Goal: Register for event/course

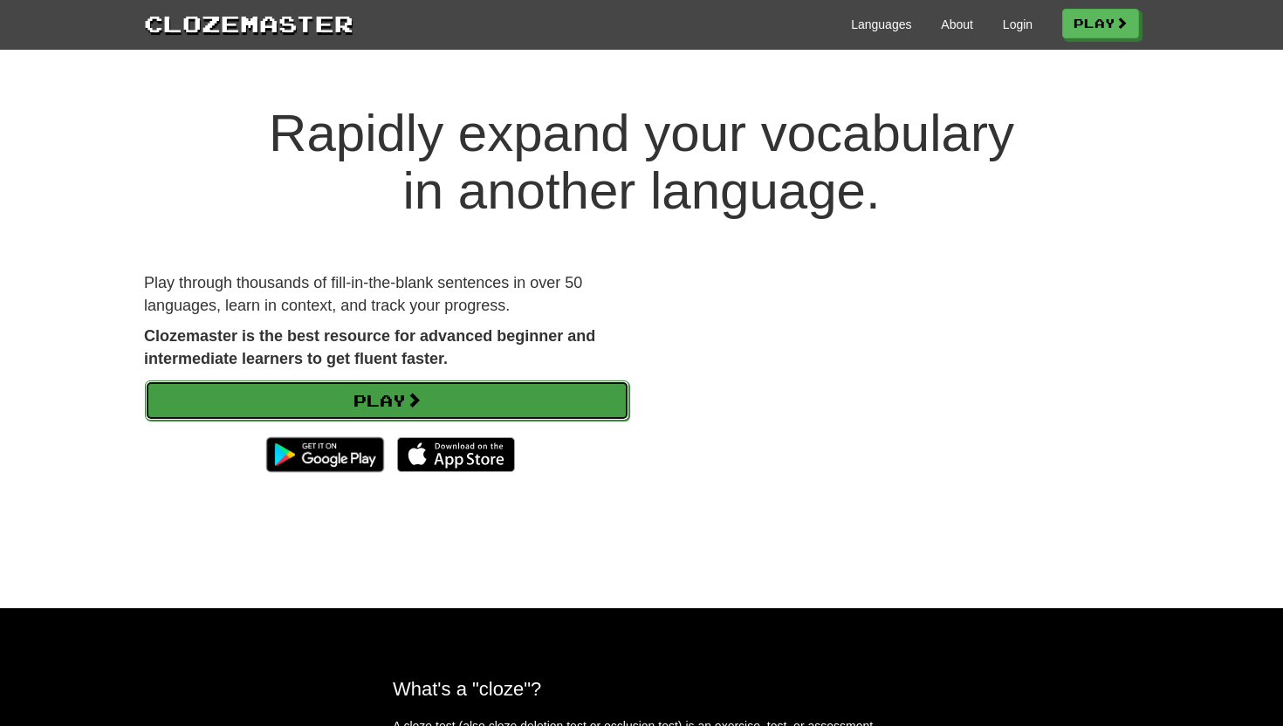
click at [413, 410] on link "Play" at bounding box center [387, 401] width 484 height 40
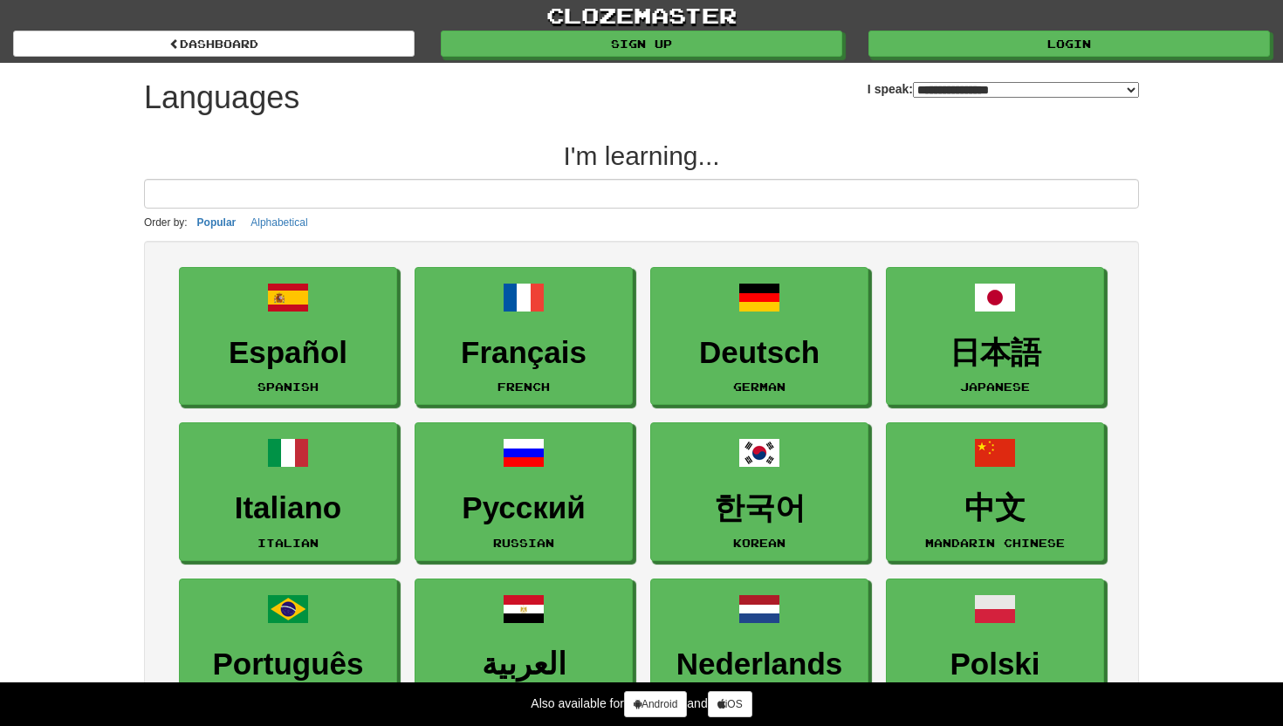
select select "*******"
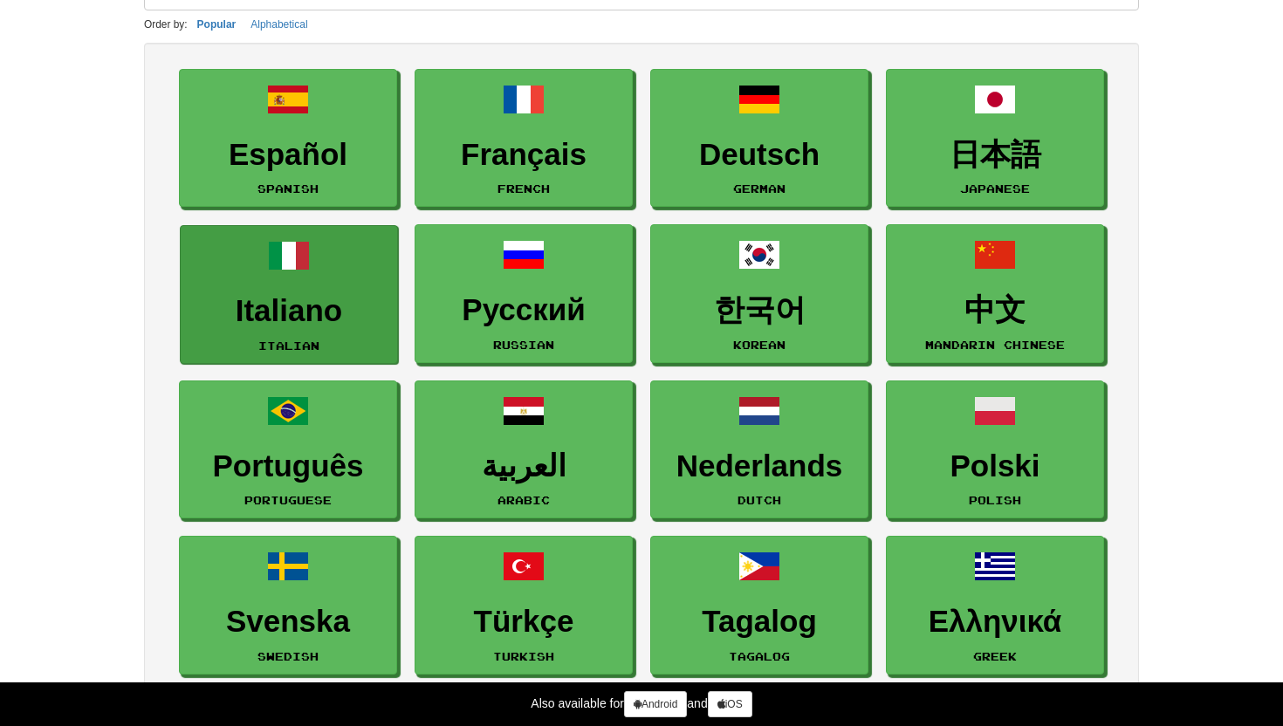
scroll to position [141, 0]
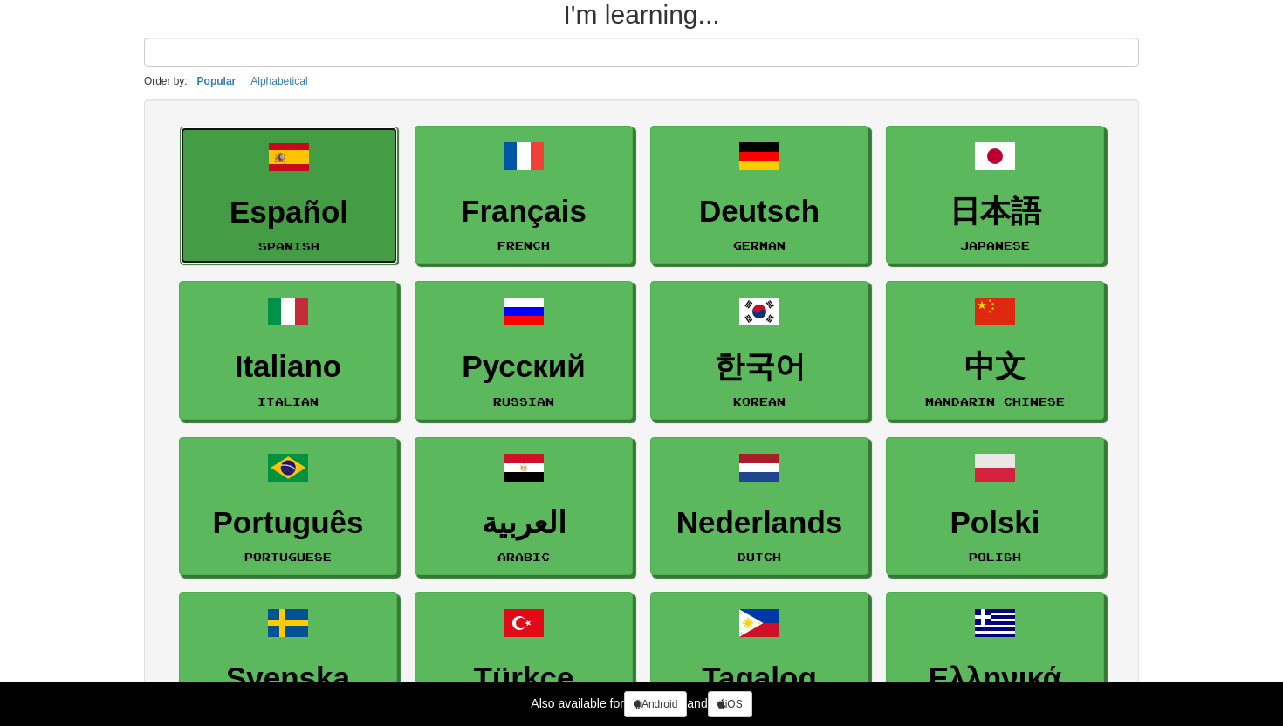
click at [331, 226] on h3 "Español" at bounding box center [288, 212] width 199 height 34
